Goal: Register for event/course

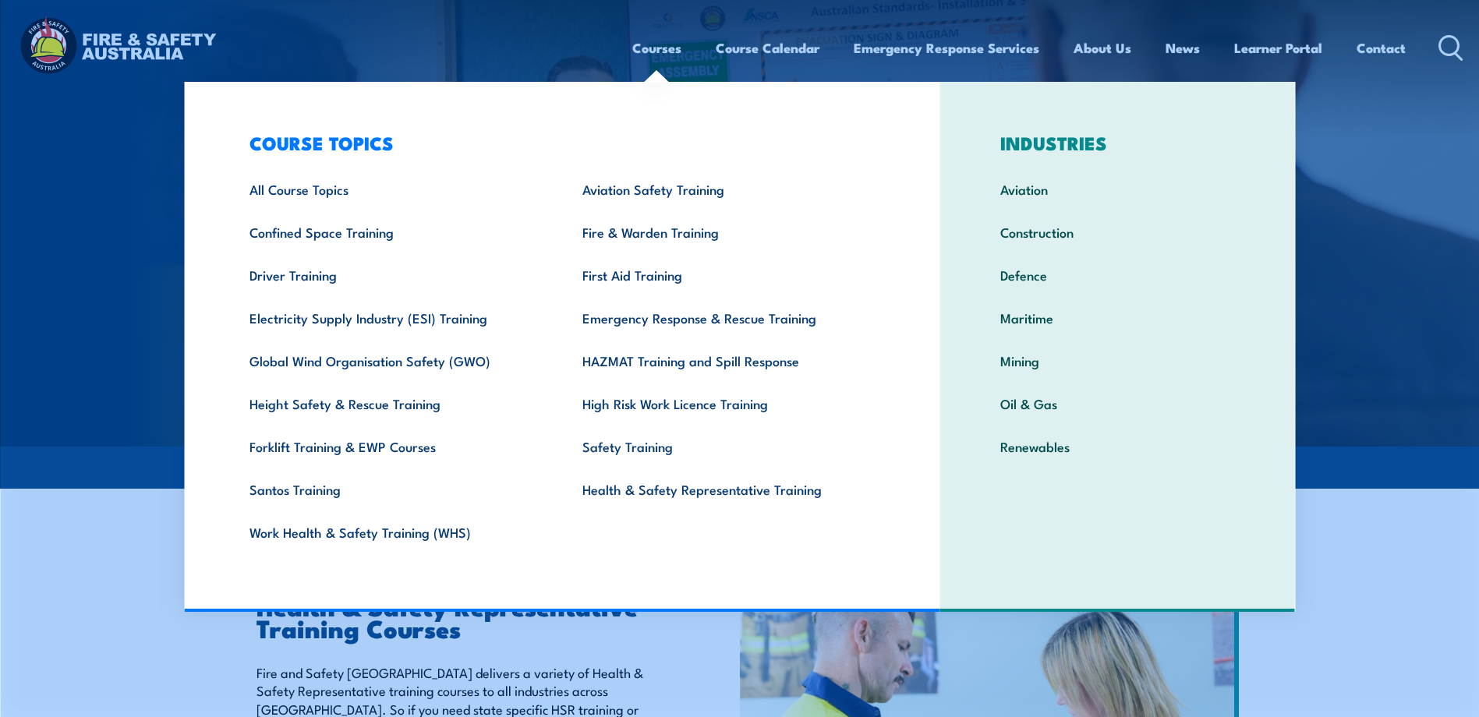
click at [662, 48] on link "Courses" at bounding box center [656, 47] width 49 height 41
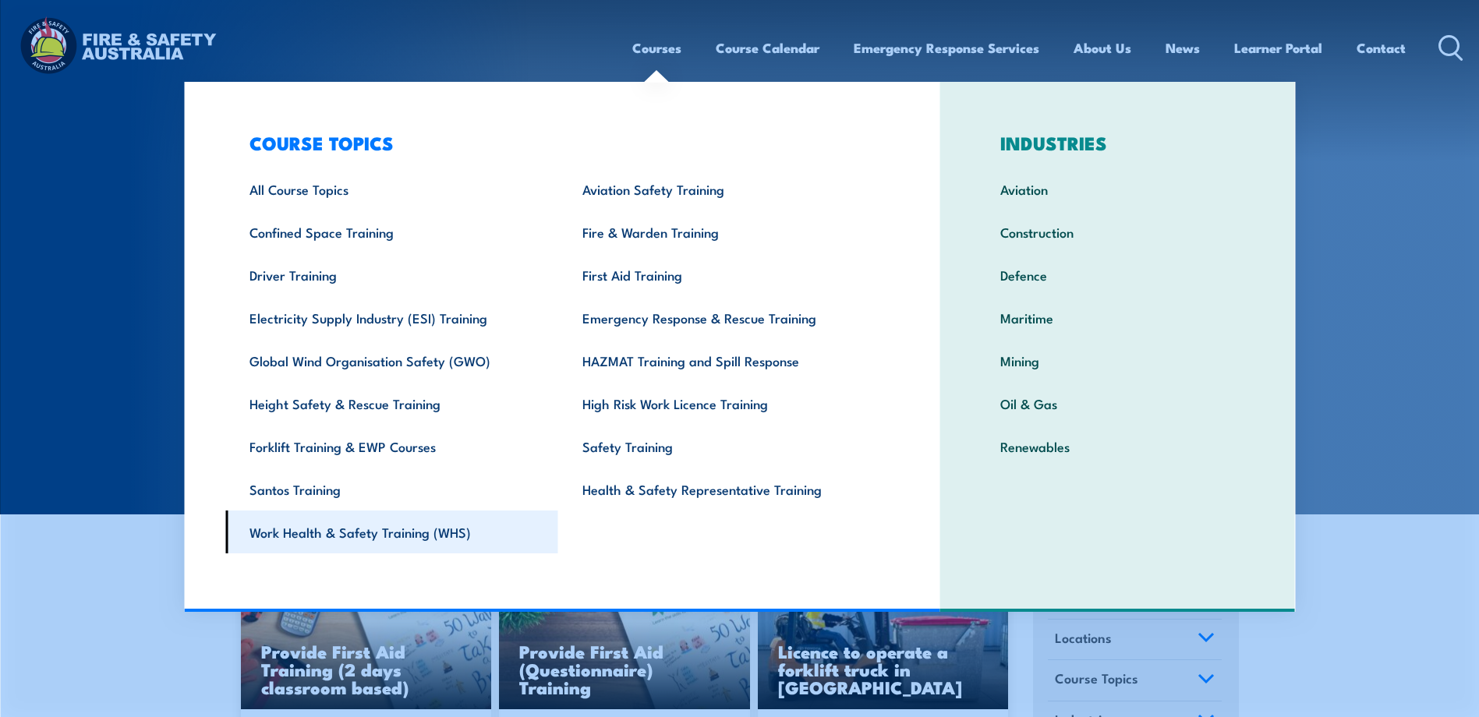
click at [459, 527] on link "Work Health & Safety Training (WHS)" at bounding box center [391, 532] width 333 height 43
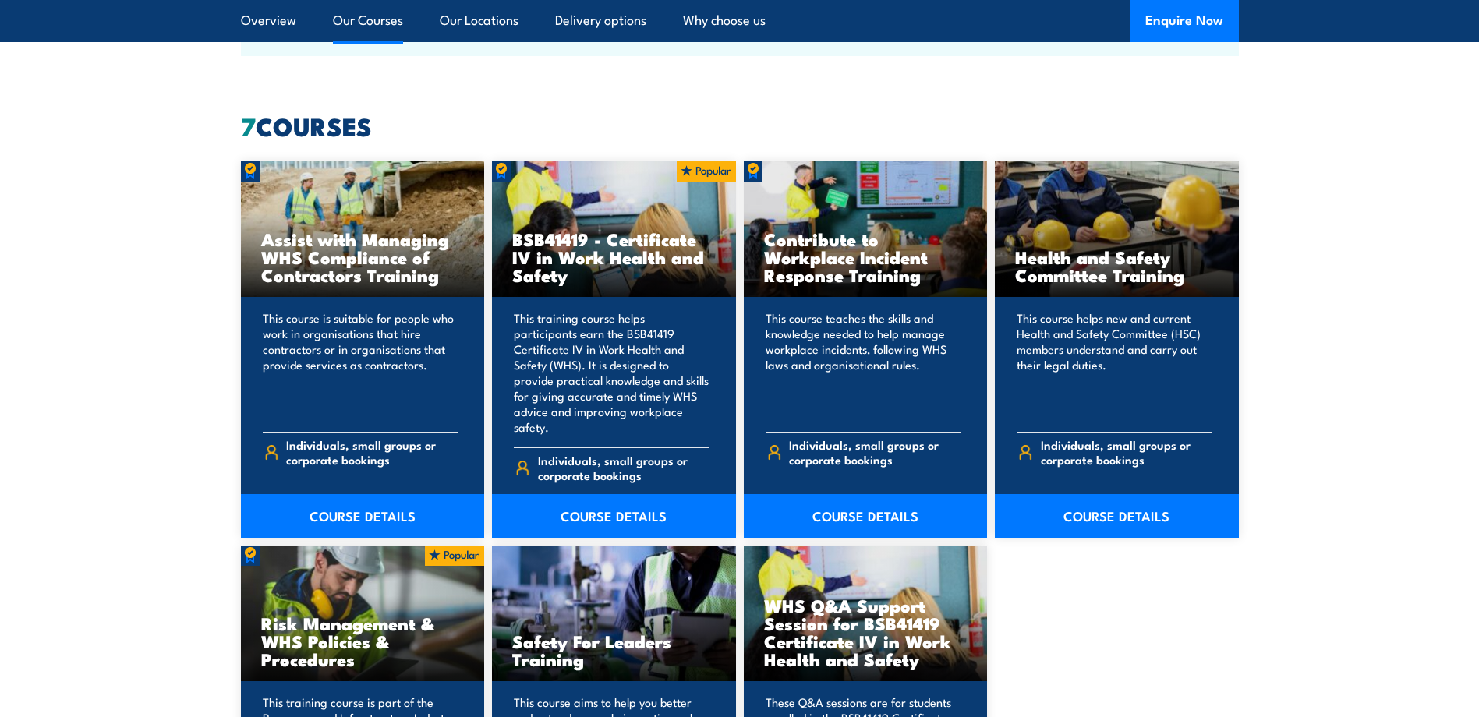
scroll to position [1170, 0]
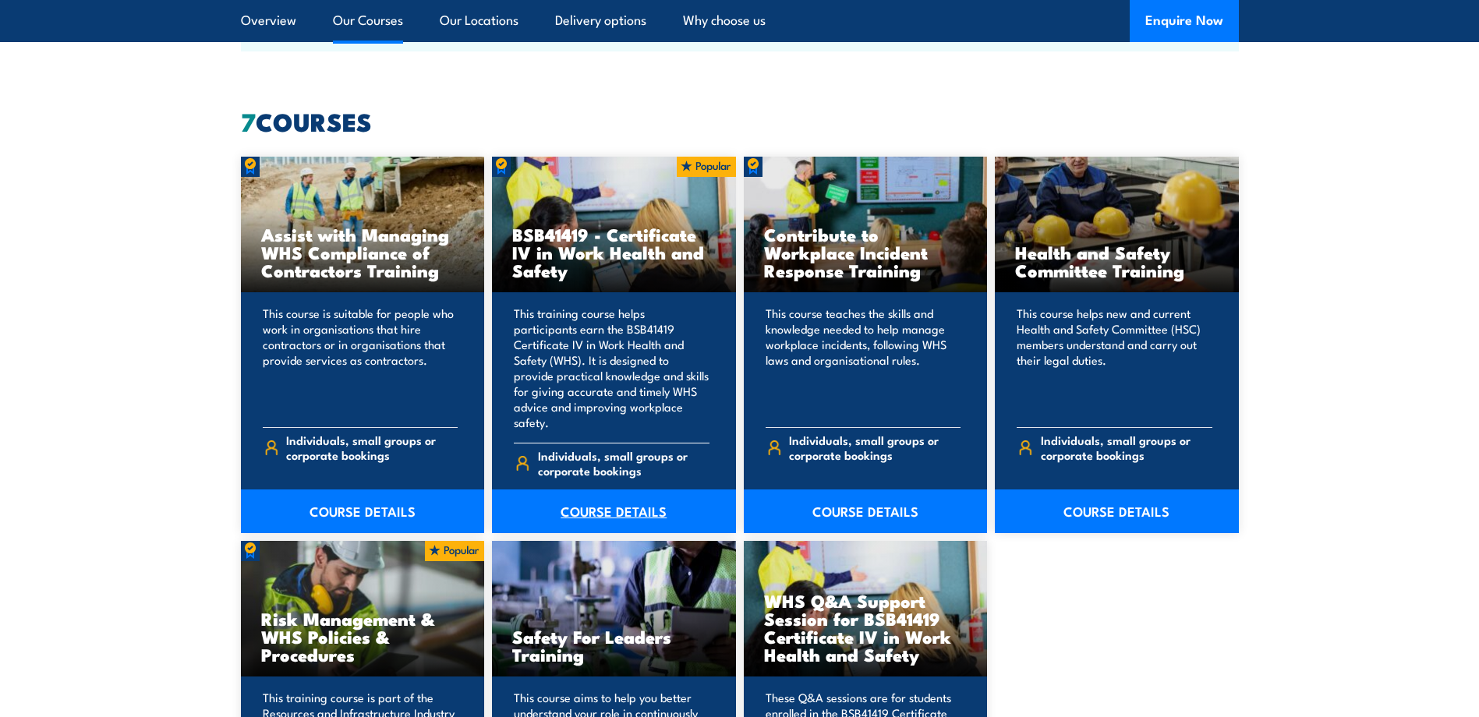
click at [608, 494] on link "COURSE DETAILS" at bounding box center [614, 512] width 244 height 44
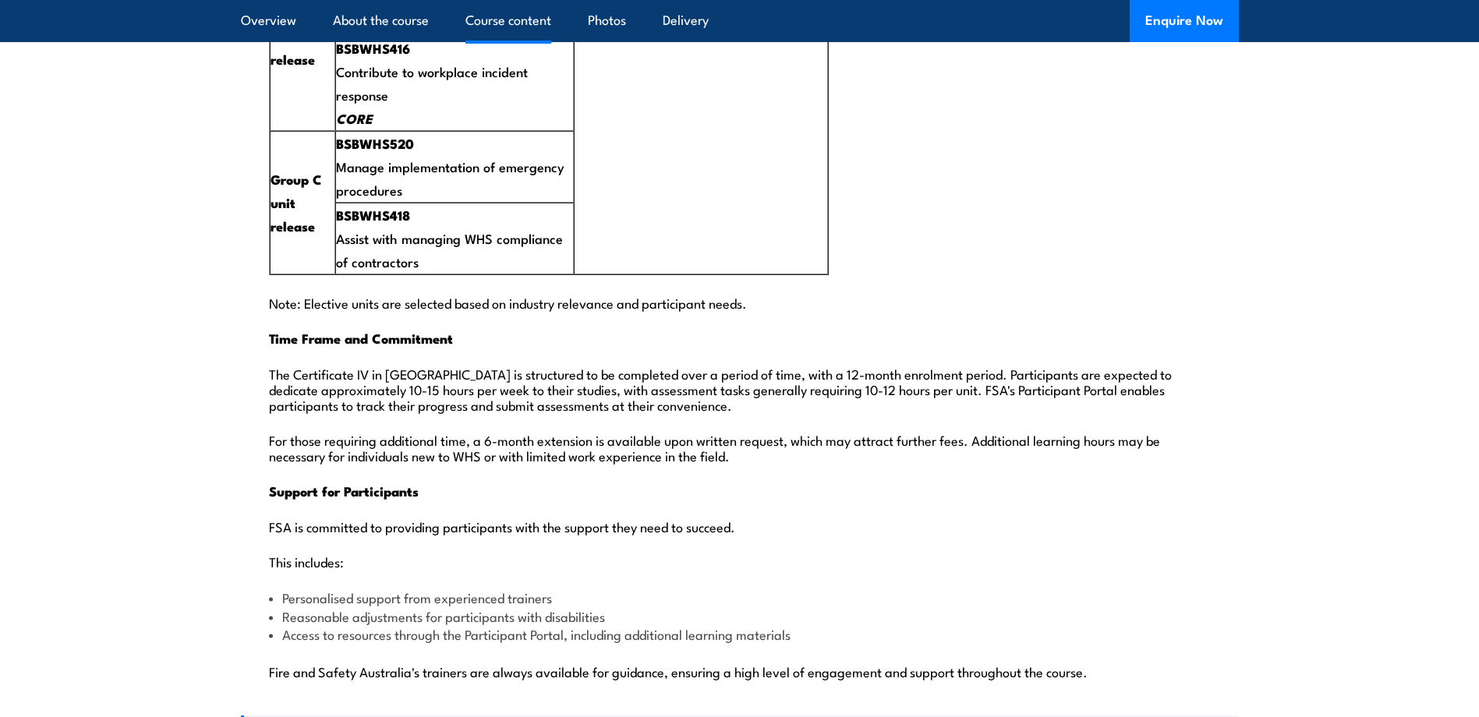
scroll to position [3743, 0]
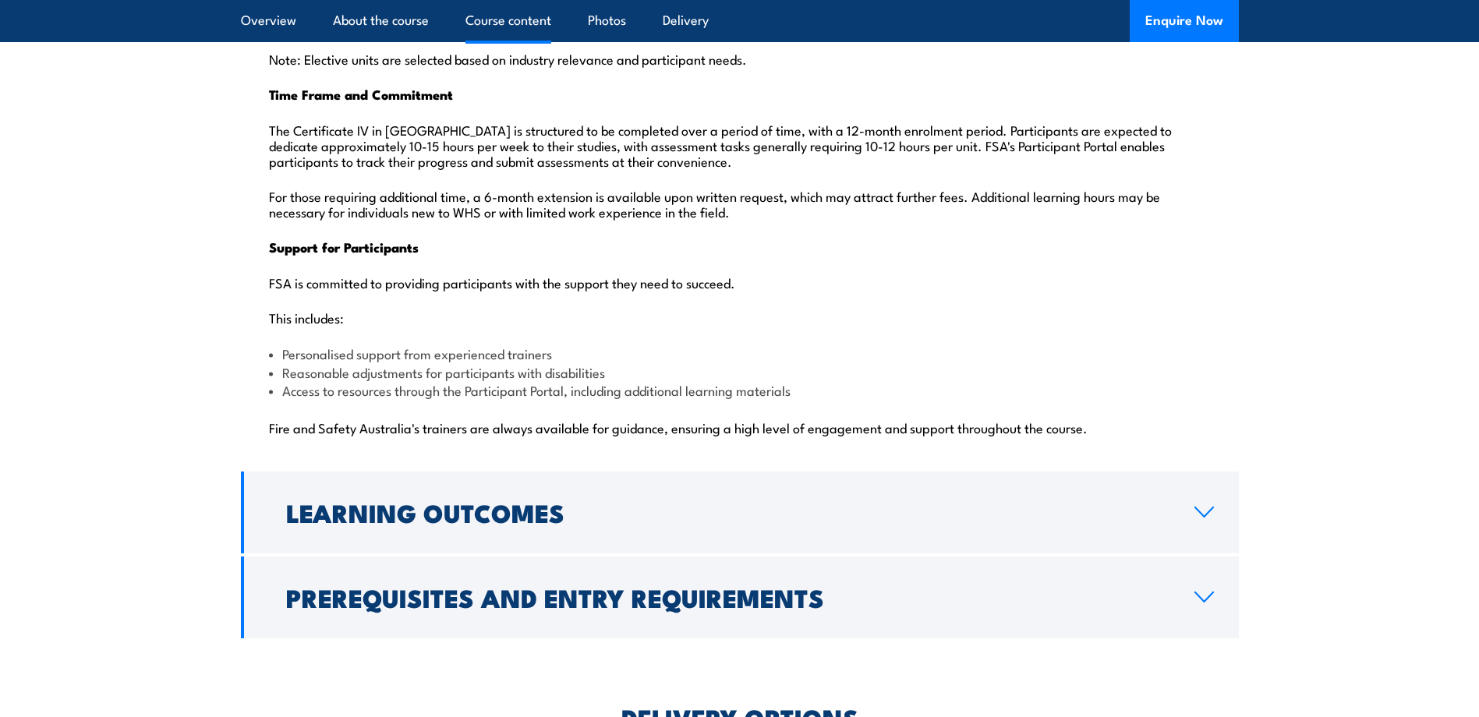
click at [874, 188] on p "For those requiring additional time, a 6-month extension is available upon writ…" at bounding box center [740, 203] width 942 height 31
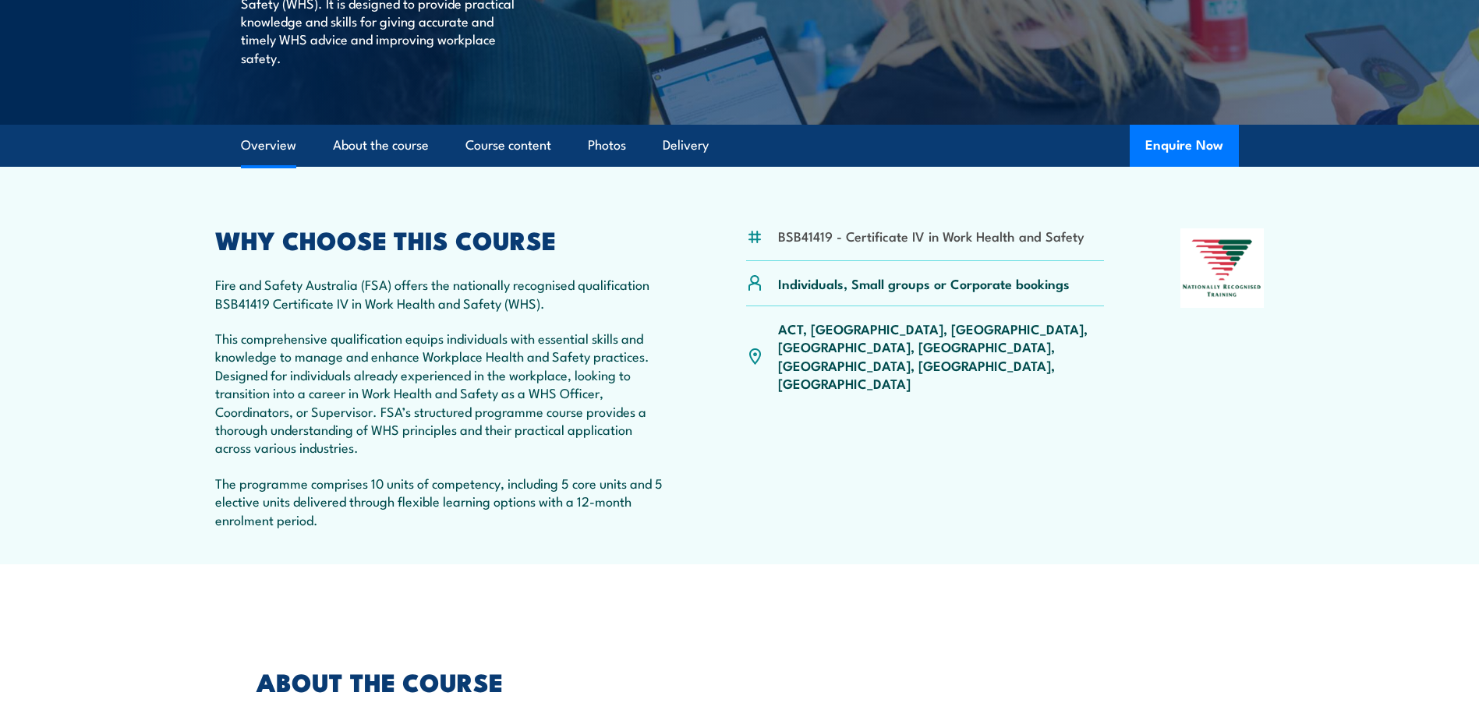
scroll to position [418, 0]
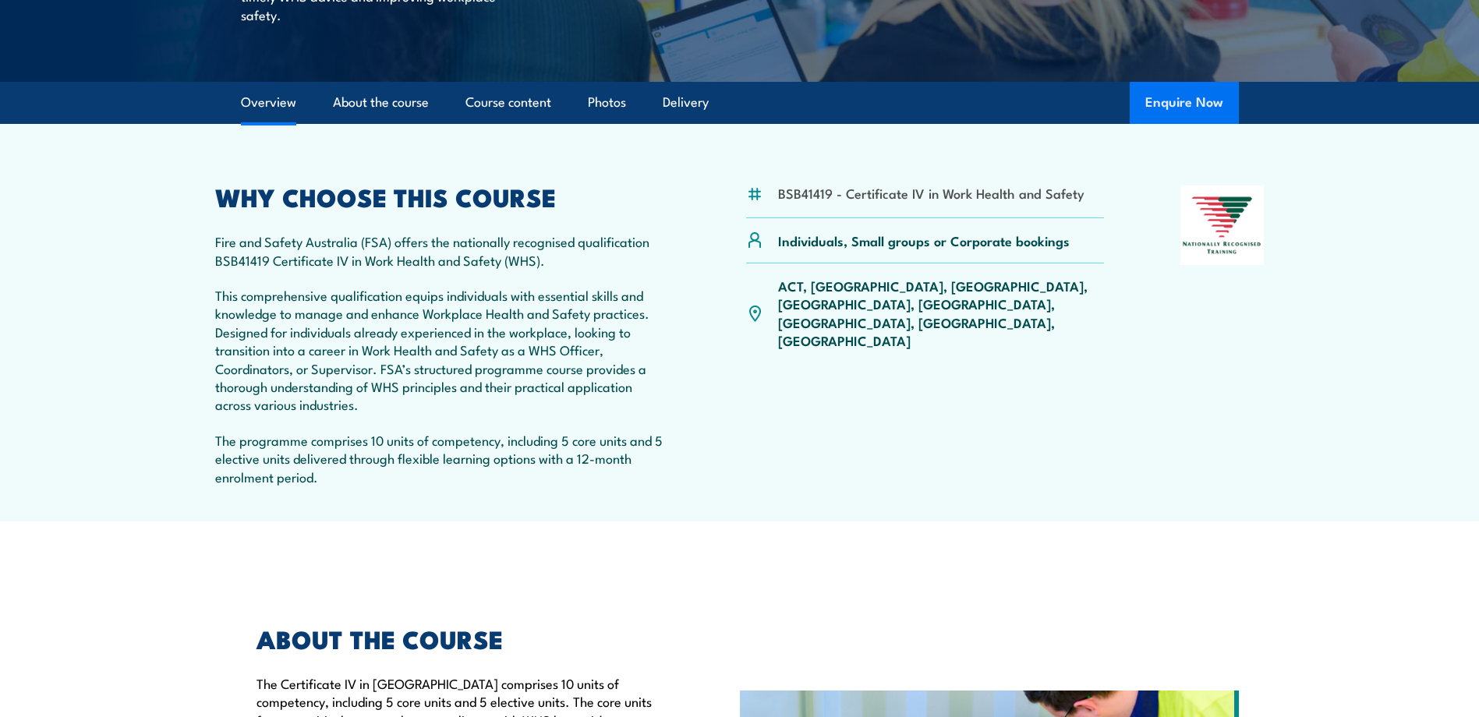
click at [1180, 102] on button "Enquire Now" at bounding box center [1184, 103] width 109 height 42
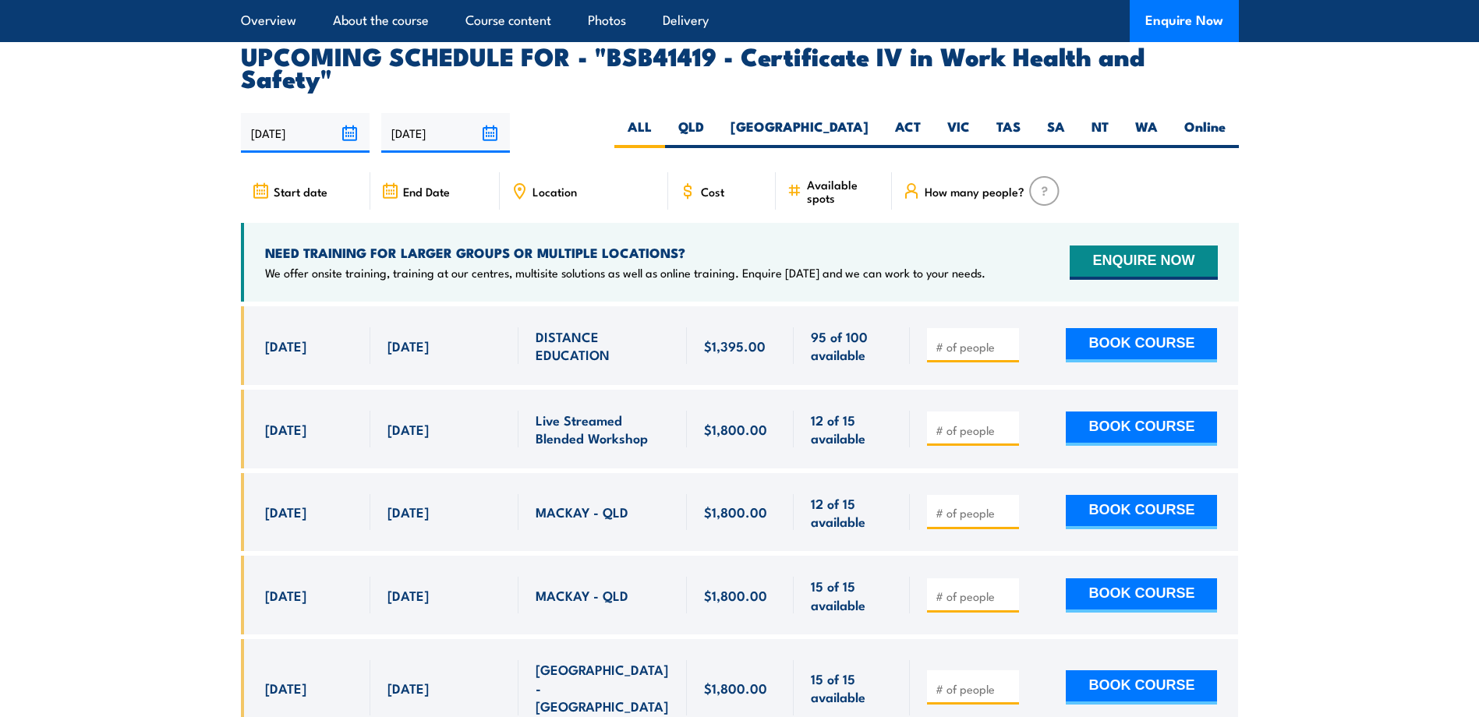
scroll to position [4983, 0]
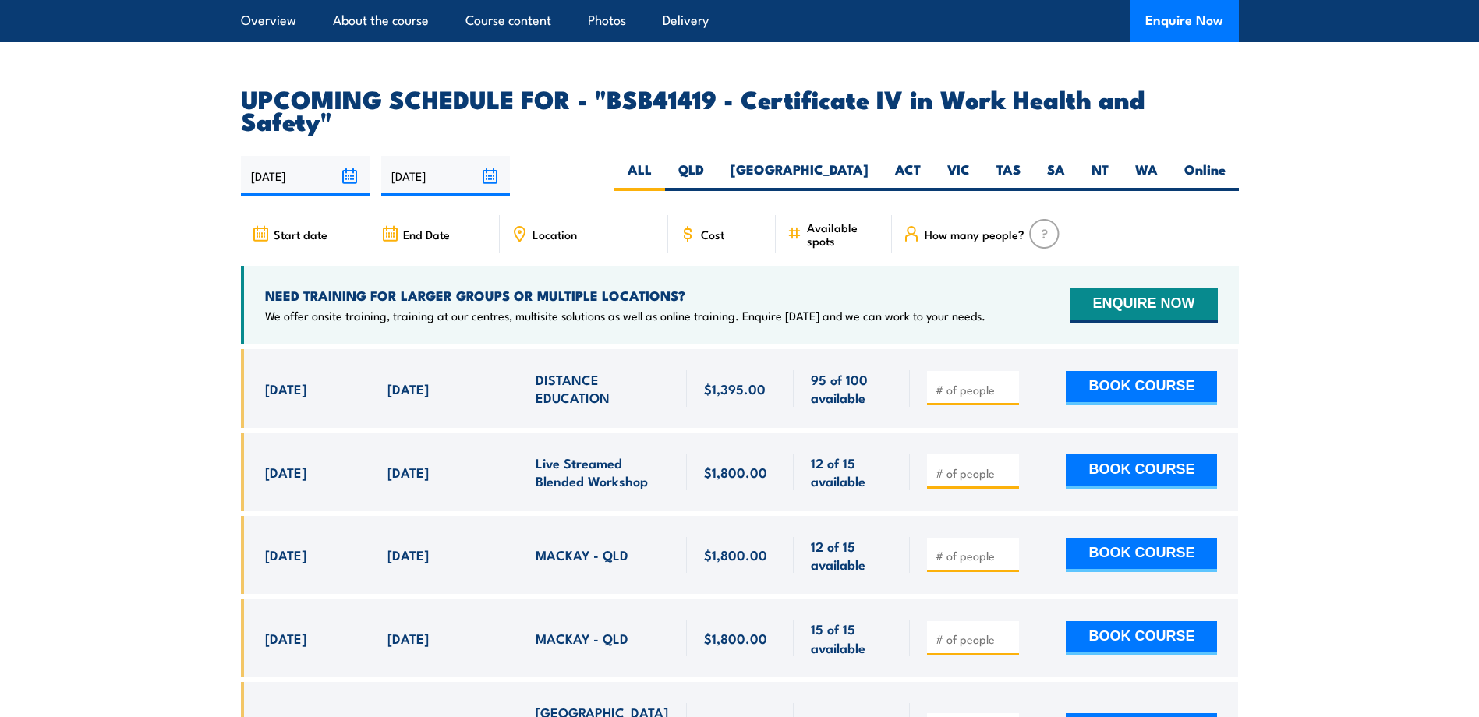
click at [733, 215] on div "Cost" at bounding box center [722, 233] width 108 height 37
click at [706, 228] on span "Cost" at bounding box center [712, 234] width 23 height 13
click at [717, 380] on span "$1,395.00" at bounding box center [735, 389] width 62 height 18
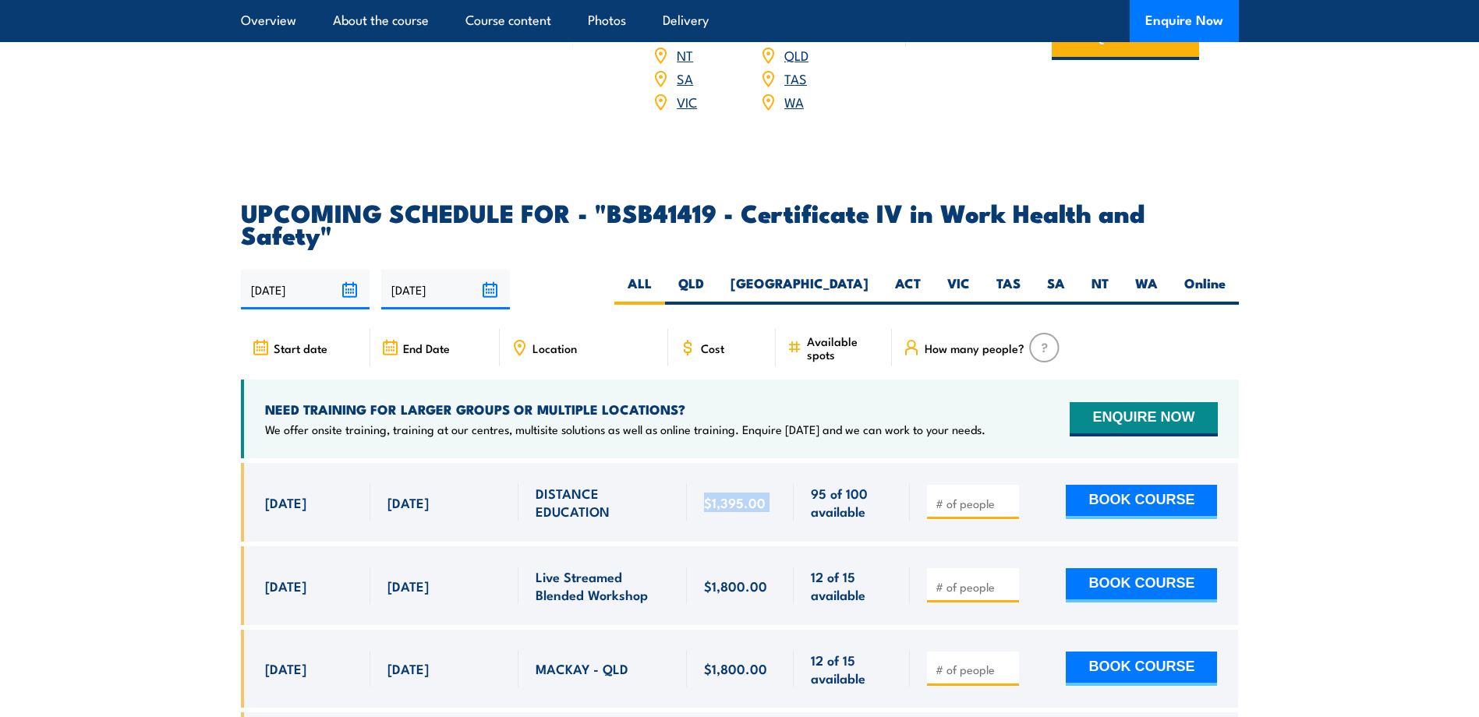
scroll to position [4937, 0]
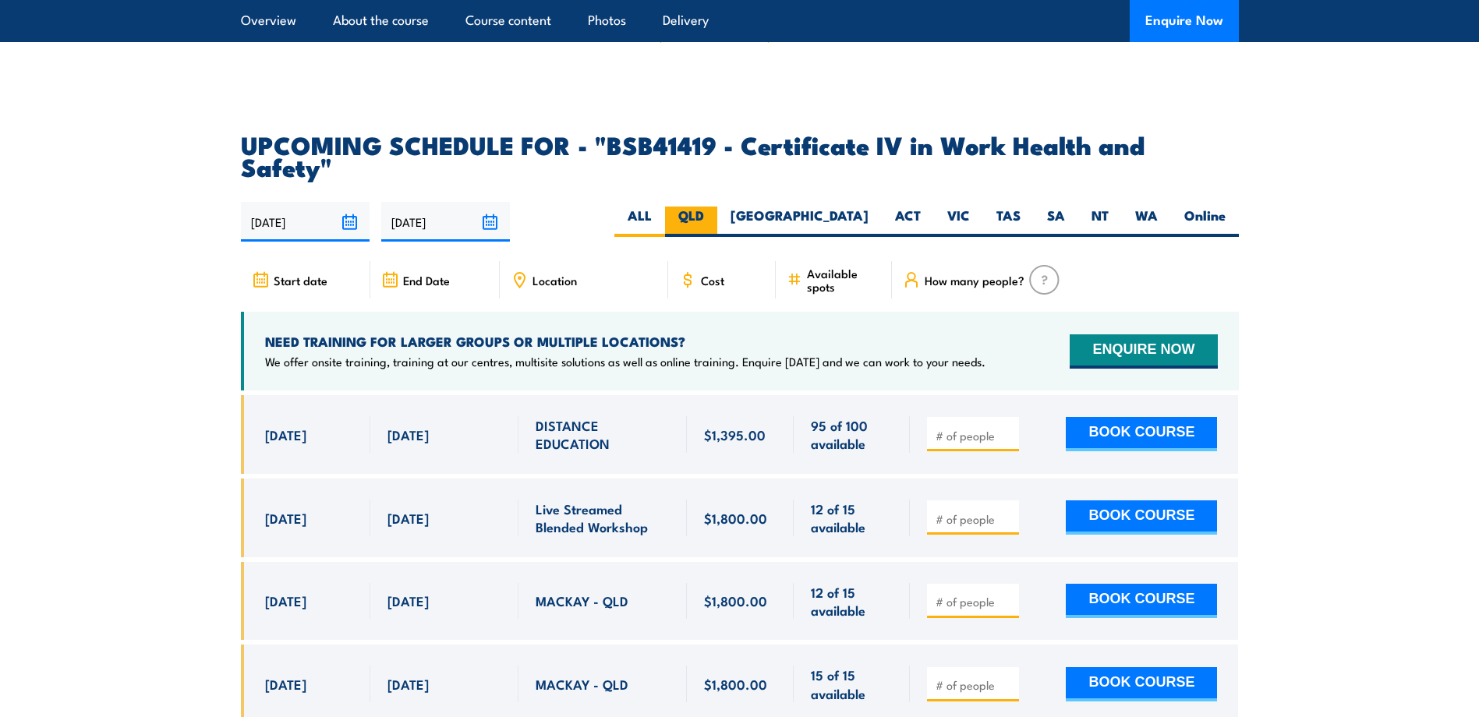
click at [717, 207] on label "QLD" at bounding box center [691, 222] width 52 height 30
click at [714, 207] on input "QLD" at bounding box center [709, 212] width 10 height 10
radio input "true"
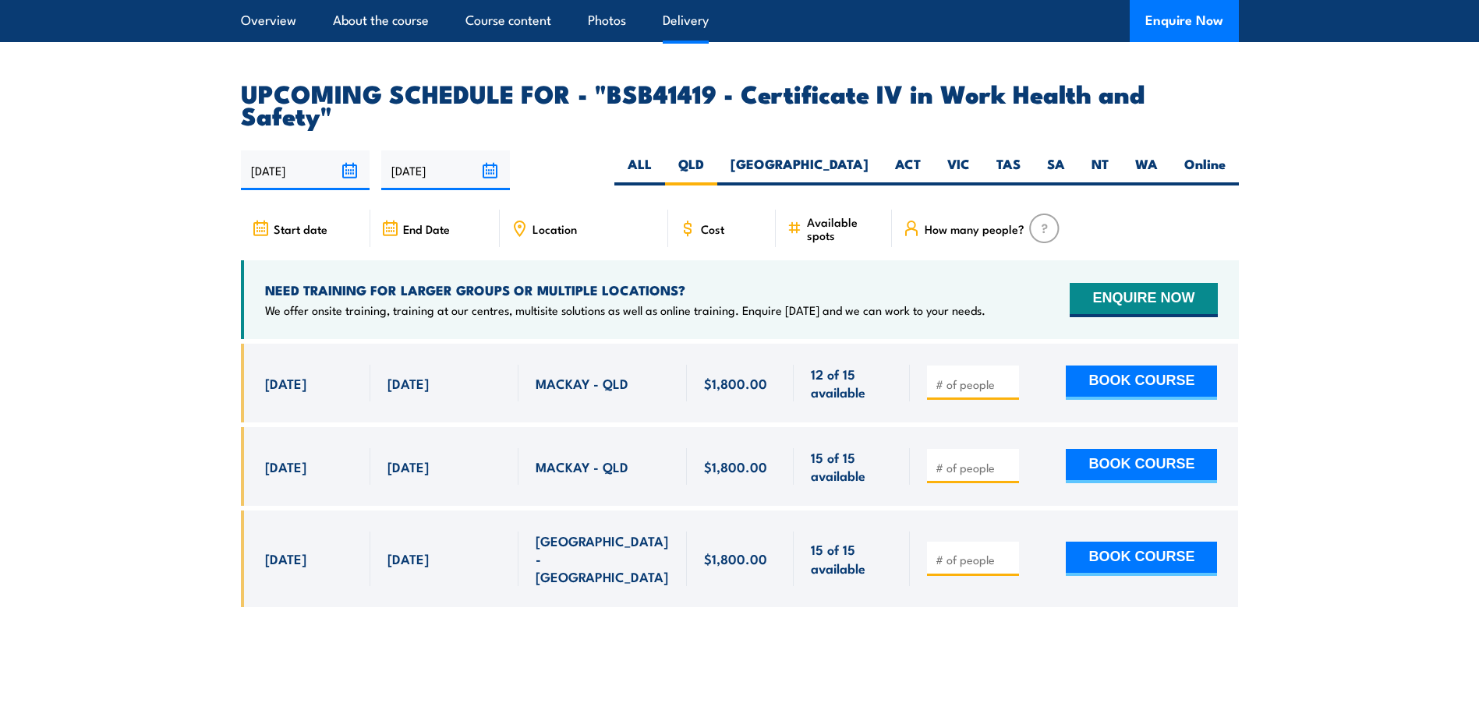
scroll to position [5011, 0]
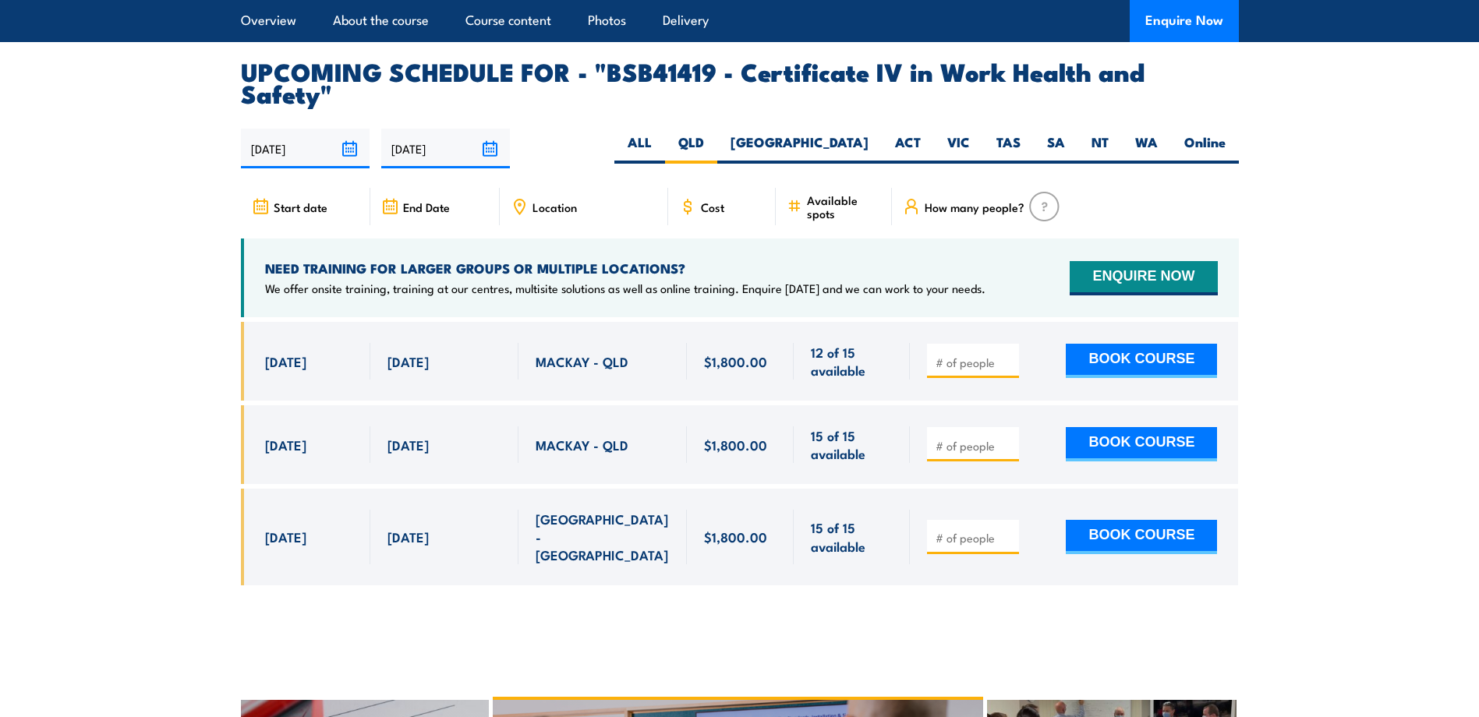
drag, startPoint x: 1370, startPoint y: 330, endPoint x: 1374, endPoint y: 309, distance: 21.4
click at [1386, 316] on section "UPCOMING SCHEDULE FOR - "BSB41419 - Certificate IV in Work Health and Safety" […" at bounding box center [739, 334] width 1479 height 549
